Goal: Go to known website: Go to known website

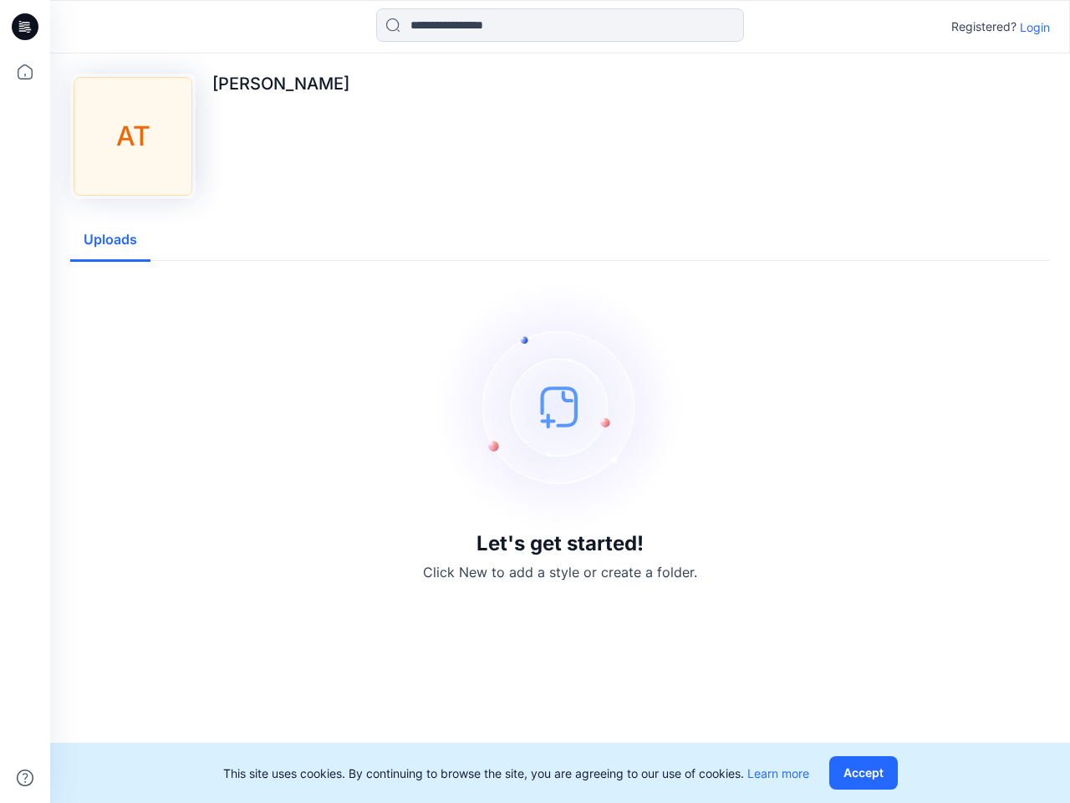
click at [535, 401] on img at bounding box center [560, 406] width 251 height 251
click at [26, 27] on icon at bounding box center [27, 27] width 7 height 1
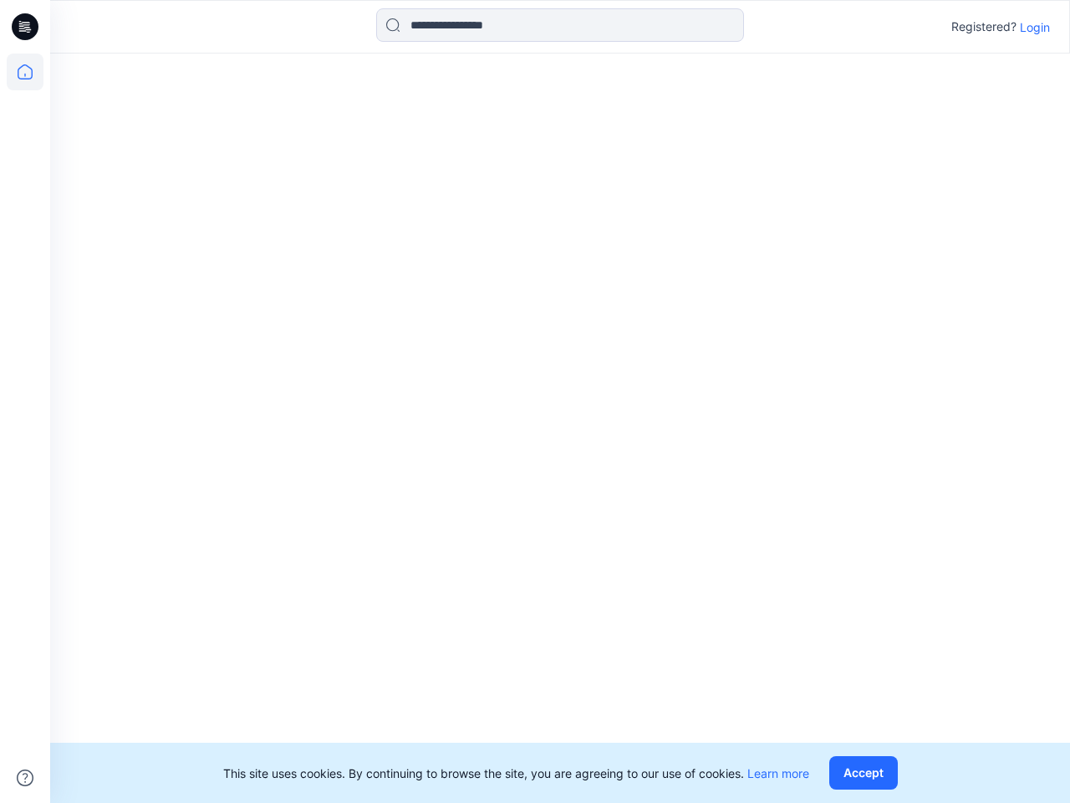
click at [25, 72] on icon at bounding box center [25, 72] width 37 height 37
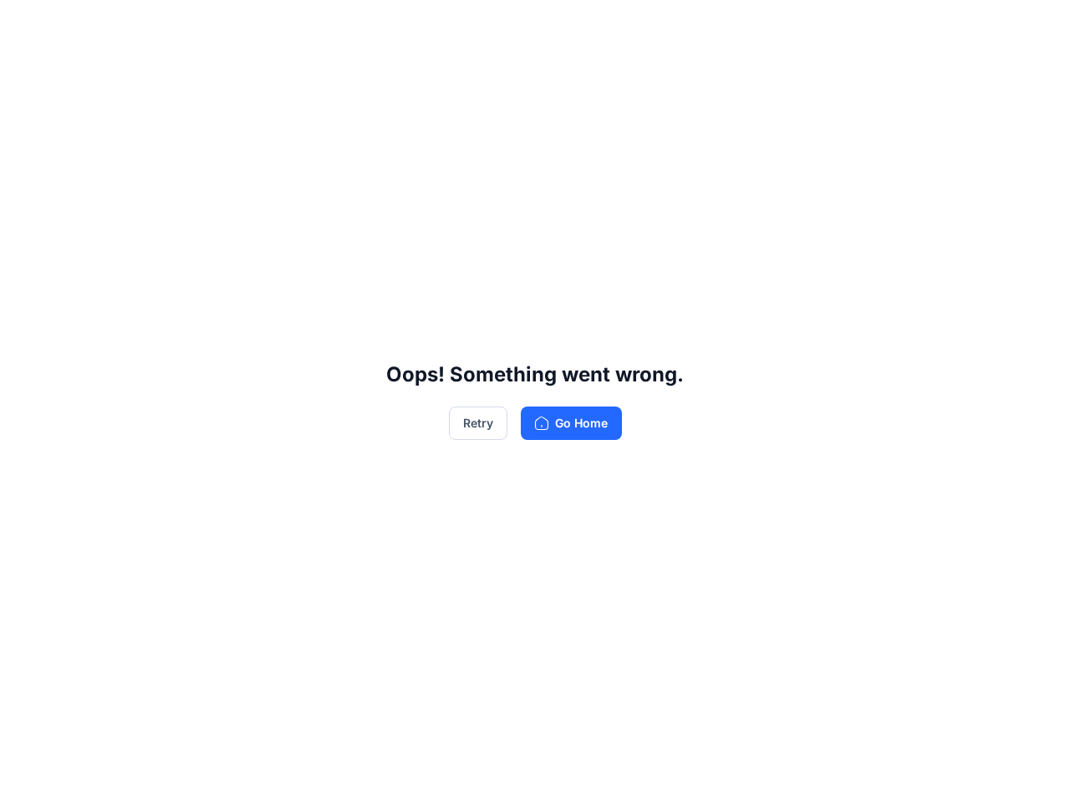
click at [560, 25] on div "Oops! Something went wrong. Retry Go Home" at bounding box center [535, 401] width 1070 height 803
click at [1035, 27] on div "Oops! Something went wrong. Retry Go Home" at bounding box center [535, 401] width 1070 height 803
click at [110, 240] on div "Oops! Something went wrong. Retry Go Home" at bounding box center [535, 401] width 1070 height 803
click at [867, 773] on div "Oops! Something went wrong. Retry Go Home" at bounding box center [535, 401] width 1070 height 803
